Goal: Task Accomplishment & Management: Manage account settings

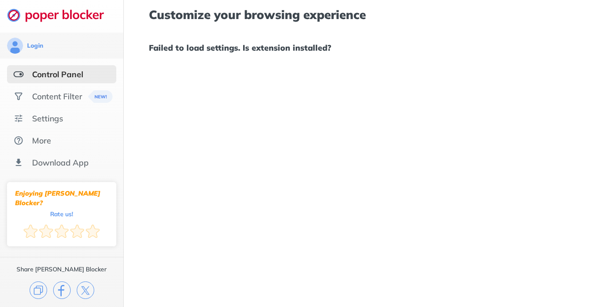
click at [214, 115] on div "Customize your browsing experience Failed to load settings. Is extension instal…" at bounding box center [372, 153] width 497 height 307
click at [49, 81] on div "Control Panel" at bounding box center [61, 74] width 109 height 18
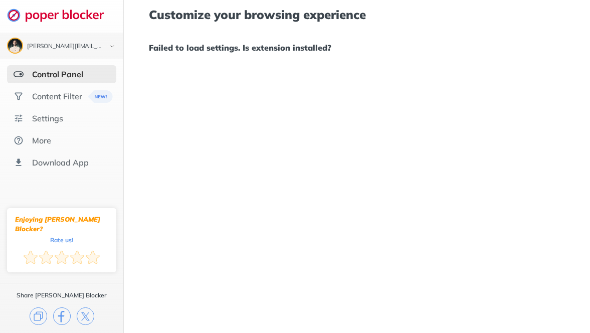
click at [297, 92] on div "Customize your browsing experience Failed to load settings. Is extension instal…" at bounding box center [372, 166] width 497 height 333
click at [219, 43] on h1 "Failed to load settings. Is extension installed?" at bounding box center [372, 47] width 447 height 13
click at [42, 91] on div "Content Filter" at bounding box center [61, 96] width 109 height 18
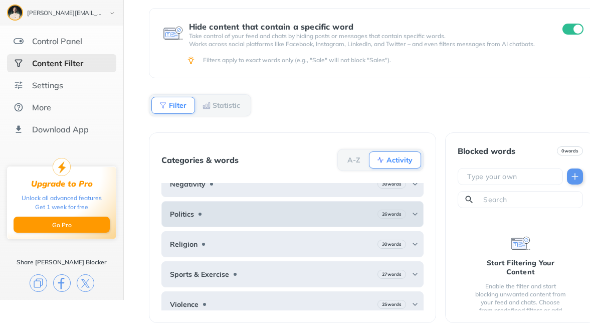
scroll to position [109, 0]
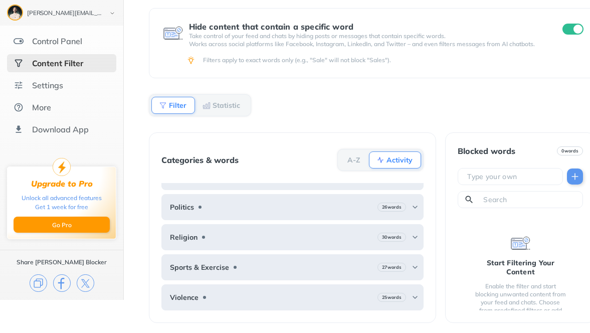
click at [376, 164] on div "Activity" at bounding box center [395, 159] width 52 height 17
click at [385, 164] on div "Activity" at bounding box center [395, 159] width 52 height 17
click at [353, 163] on b "A-Z" at bounding box center [354, 160] width 13 height 6
click at [388, 159] on b "Activity" at bounding box center [400, 160] width 26 height 6
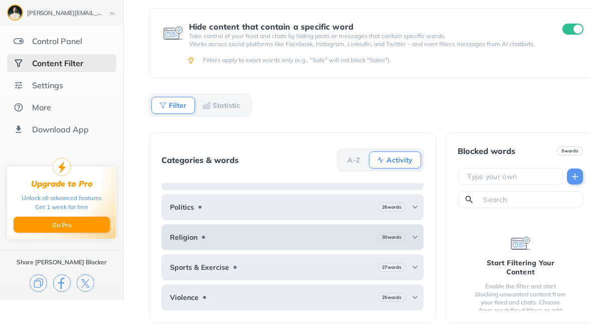
click at [281, 237] on div "Religion 30 words" at bounding box center [292, 237] width 263 height 26
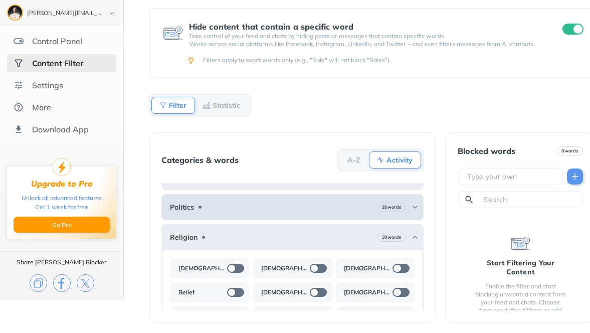
click at [290, 212] on div "Politics 26 words" at bounding box center [292, 207] width 263 height 26
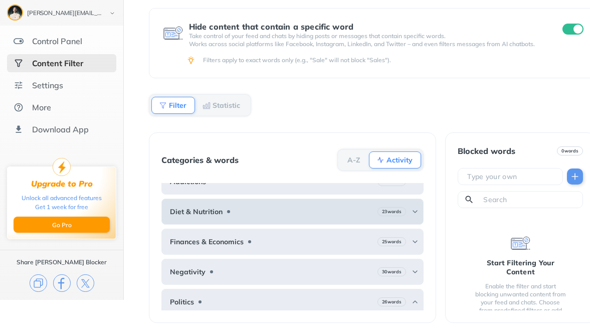
scroll to position [0, 0]
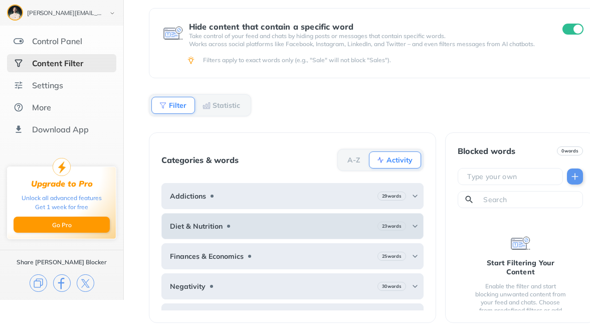
click at [284, 230] on div "Diet & Nutrition 23 words" at bounding box center [292, 226] width 263 height 26
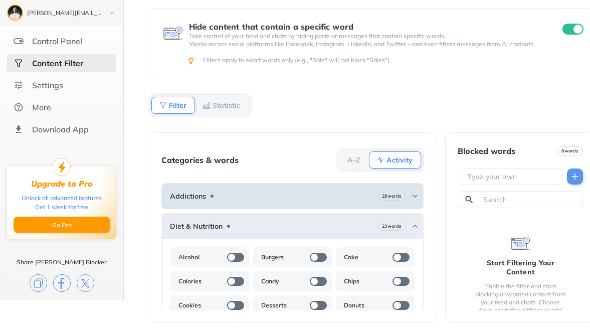
click at [292, 199] on div "Addictions 29 words" at bounding box center [292, 196] width 263 height 26
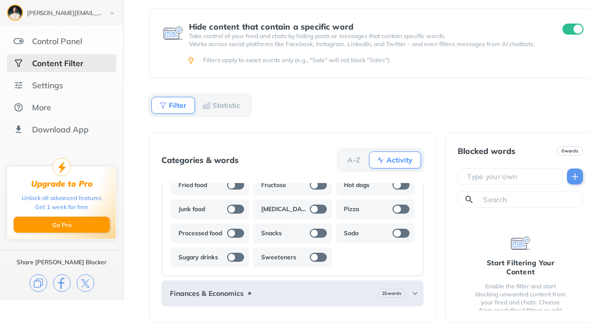
scroll to position [451, 0]
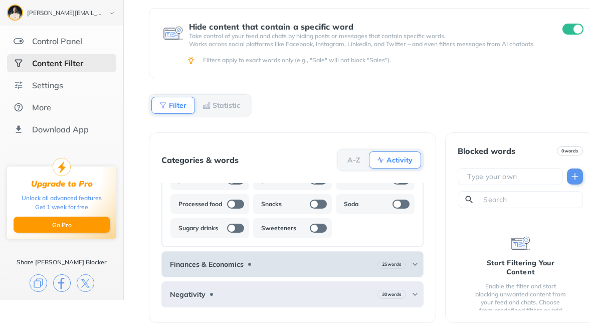
click at [280, 258] on div "Finances & Economics 25 words" at bounding box center [292, 264] width 263 height 26
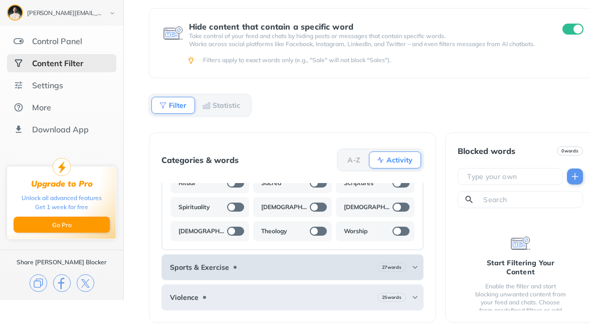
click at [256, 268] on div "Sports & Exercise 27 words" at bounding box center [292, 267] width 263 height 26
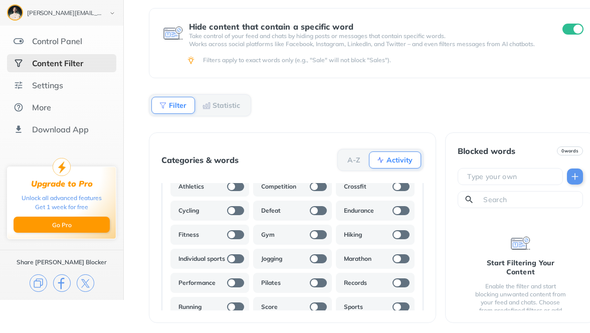
scroll to position [1511, 0]
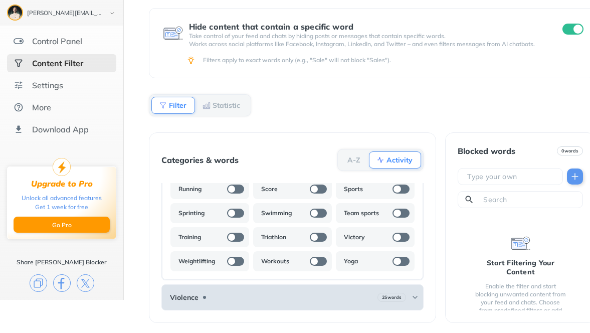
click at [251, 285] on div "Violence 25 words" at bounding box center [292, 297] width 263 height 26
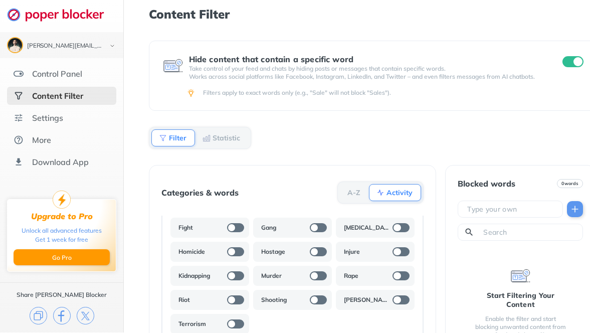
scroll to position [0, 0]
click at [42, 100] on div "Content Filter" at bounding box center [57, 96] width 51 height 10
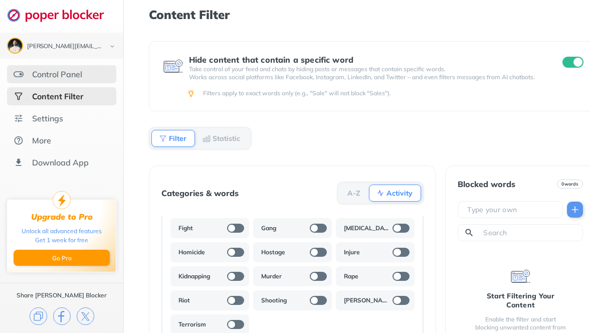
click at [49, 79] on div "Control Panel" at bounding box center [61, 74] width 109 height 18
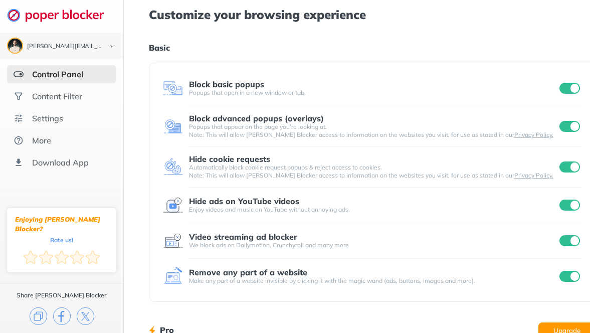
click at [569, 81] on div at bounding box center [570, 88] width 25 height 14
click at [573, 129] on input "checkbox" at bounding box center [570, 126] width 21 height 11
click at [569, 169] on input "checkbox" at bounding box center [570, 166] width 21 height 11
click at [571, 90] on input "checkbox" at bounding box center [570, 88] width 21 height 11
click at [575, 208] on input "checkbox" at bounding box center [570, 205] width 21 height 11
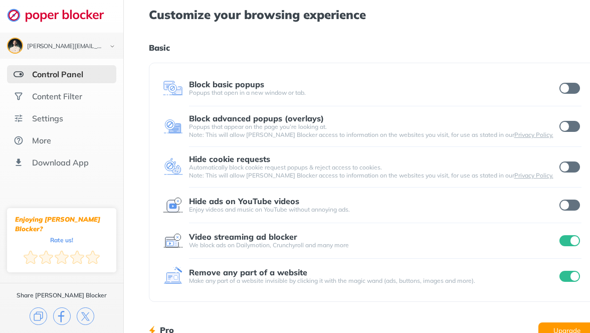
click at [575, 243] on input "checkbox" at bounding box center [570, 240] width 21 height 11
click at [575, 274] on input "checkbox" at bounding box center [570, 276] width 21 height 11
